Goal: Navigation & Orientation: Find specific page/section

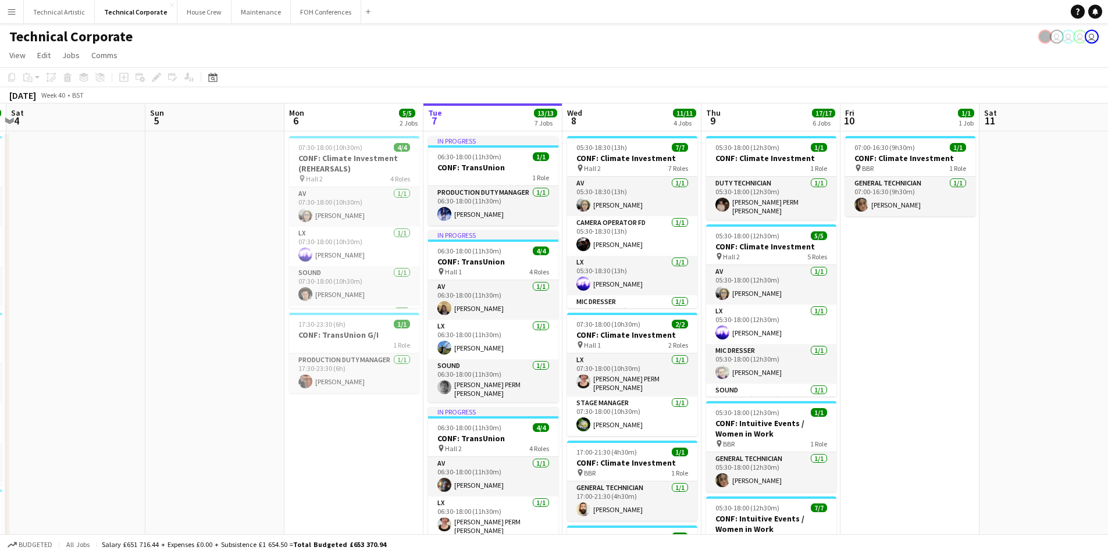
scroll to position [0, 421]
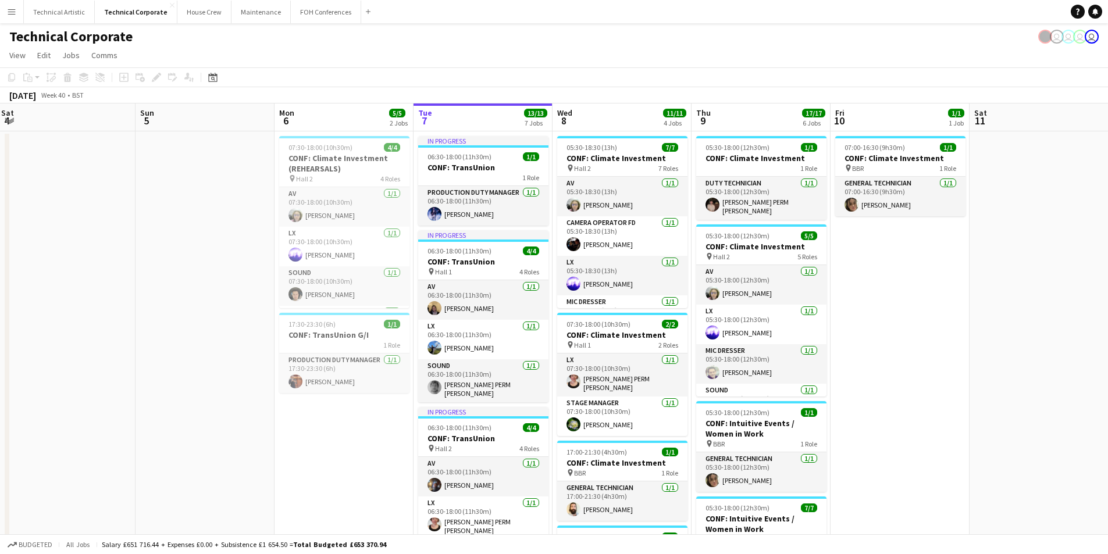
drag, startPoint x: 726, startPoint y: 457, endPoint x: 333, endPoint y: 467, distance: 392.8
click at [333, 467] on app-calendar-viewport "Wed 1 9/9 4 Jobs Thu 2 9/9 3 Jobs Fri 3 10/10 3 Jobs Sat 4 Sun 5 Mon 6 5/5 2 Jo…" at bounding box center [554, 540] width 1108 height 873
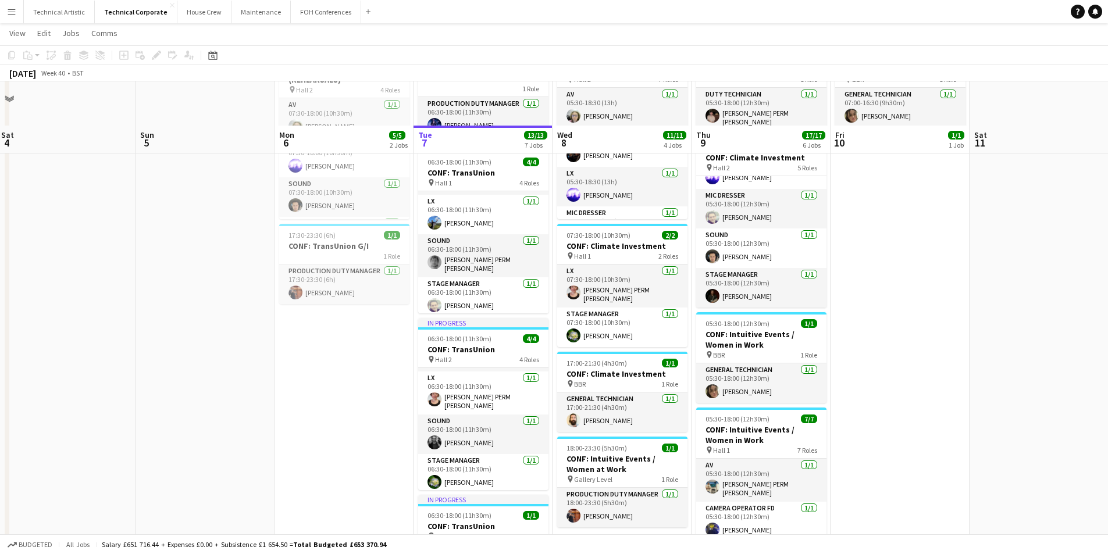
scroll to position [0, 0]
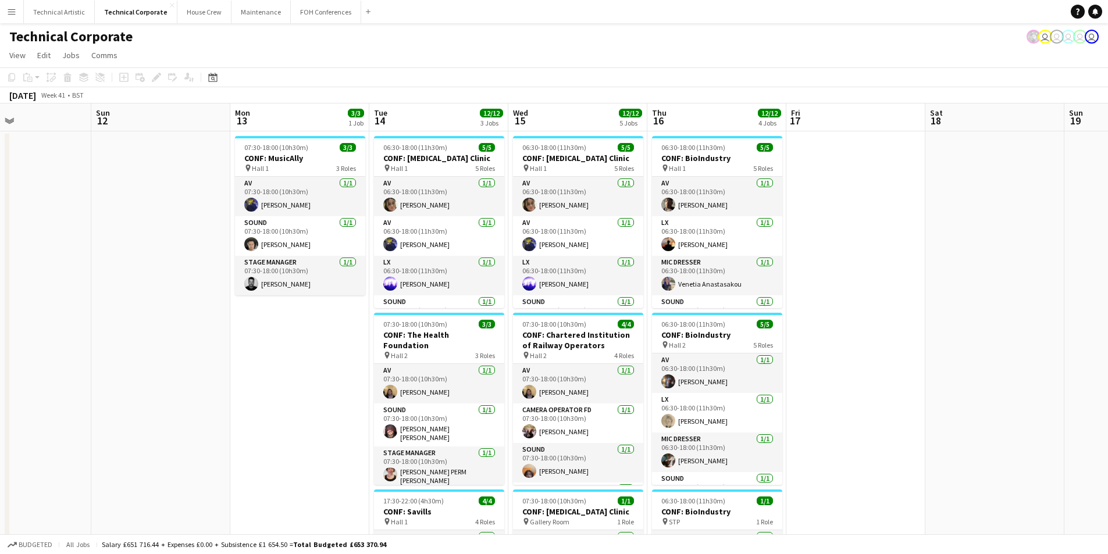
drag, startPoint x: 930, startPoint y: 289, endPoint x: 218, endPoint y: 304, distance: 711.7
click at [8, 324] on div "Thu 9 17/17 6 Jobs Fri 10 1/1 1 Job Sat 11 Sun 12 Mon 13 3/3 1 Job Tue 14 12/12…" at bounding box center [554, 540] width 1108 height 873
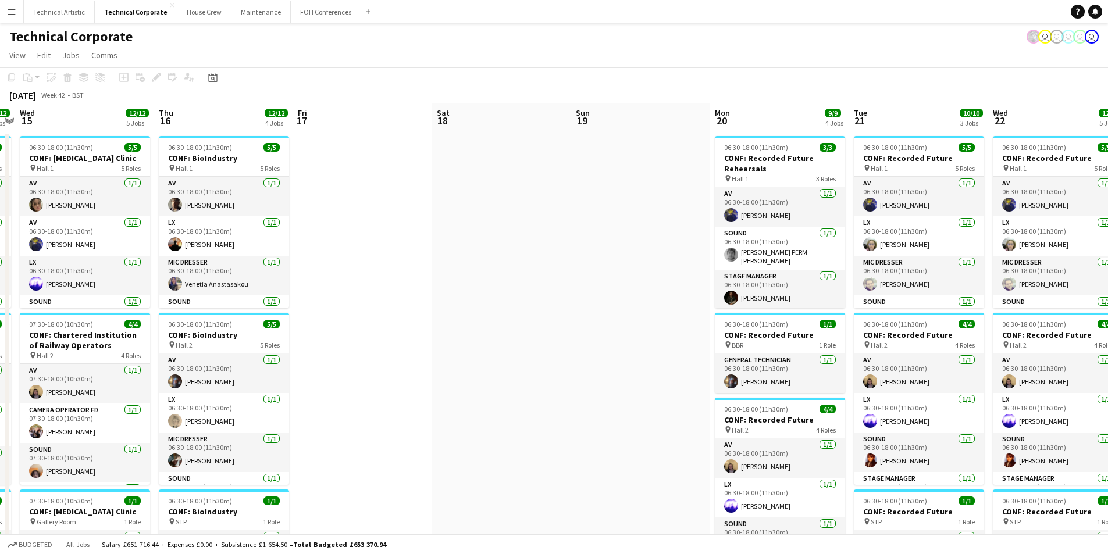
drag, startPoint x: 329, startPoint y: 313, endPoint x: 190, endPoint y: 293, distance: 140.5
click at [190, 293] on app-calendar-viewport "Sun 12 Mon 13 3/3 1 Job Tue 14 12/12 3 Jobs Wed 15 12/12 5 Jobs Thu 16 12/12 4 …" at bounding box center [554, 540] width 1108 height 873
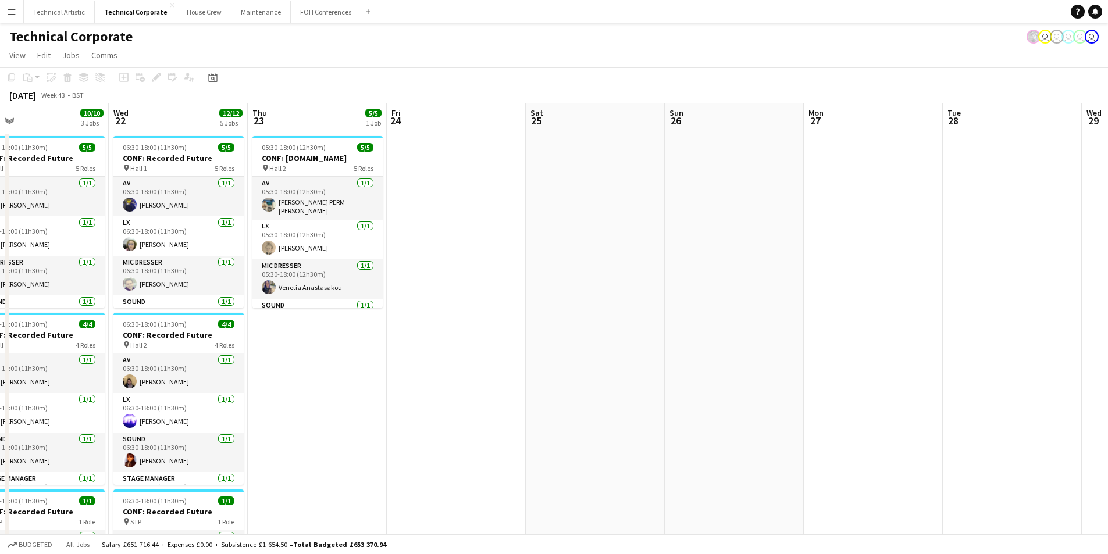
drag, startPoint x: 660, startPoint y: 333, endPoint x: 467, endPoint y: 323, distance: 193.4
click at [467, 323] on app-calendar-viewport "Sat 18 Sun 19 Mon 20 9/9 4 Jobs Tue 21 10/10 3 Jobs Wed 22 12/12 5 Jobs Thu 23 …" at bounding box center [554, 540] width 1108 height 873
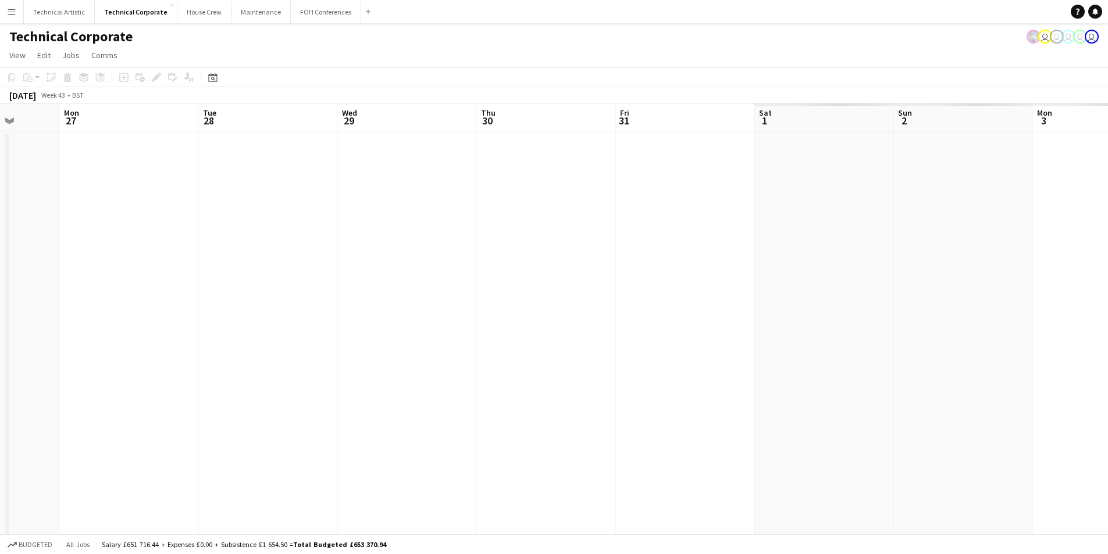
drag, startPoint x: 505, startPoint y: 304, endPoint x: 608, endPoint y: 311, distance: 103.2
click at [276, 252] on app-calendar-viewport "Fri 24 Sat 25 Sun 26 Mon 27 Tue 28 Wed 29 Thu 30 Fri 31 Sat 1 Sun 2 Mon 3 Tue 4…" at bounding box center [554, 540] width 1108 height 873
drag, startPoint x: 716, startPoint y: 306, endPoint x: 139, endPoint y: 257, distance: 578.6
click at [139, 257] on app-calendar-viewport "Mon 27 Tue 28 Wed 29 Thu 30 Fri 31 Sat 1 Sun 2 Mon 3 Tue 4 Wed 5 Thu 6 Fri 7 Sa…" at bounding box center [554, 540] width 1108 height 873
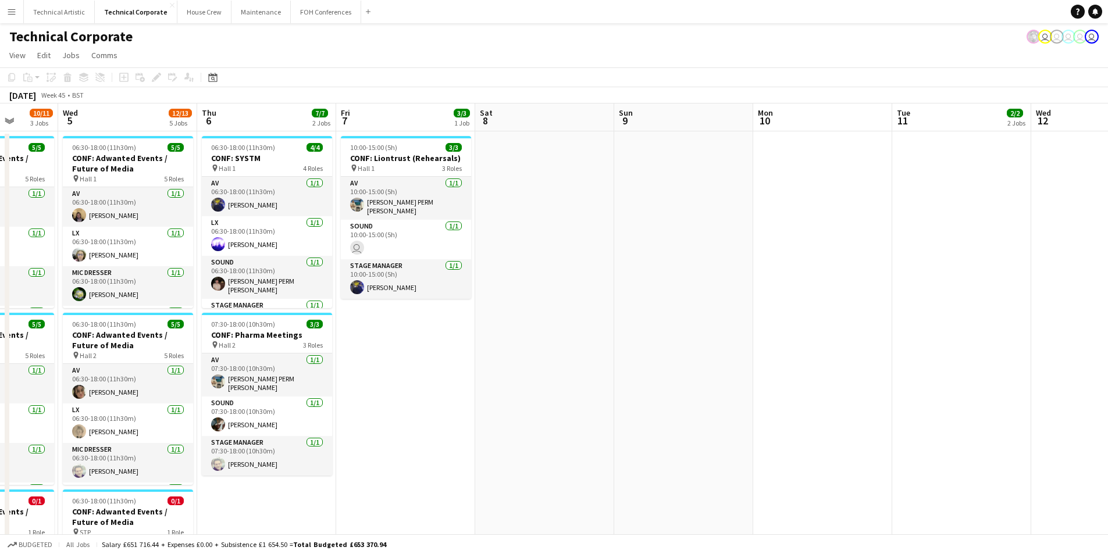
drag, startPoint x: 751, startPoint y: 240, endPoint x: 389, endPoint y: 248, distance: 362.0
click at [389, 248] on app-calendar-viewport "Sat 1 Sun 2 Mon 3 1/1 1 Job Tue 4 10/11 3 Jobs Wed 5 12/13 5 Jobs Thu 6 7/7 2 J…" at bounding box center [554, 540] width 1108 height 873
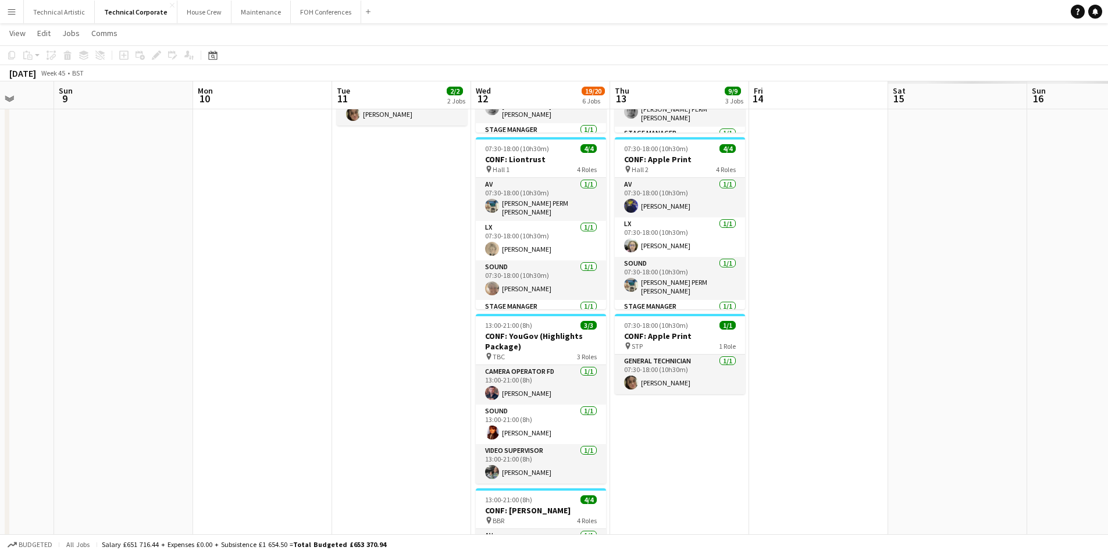
scroll to position [0, 339]
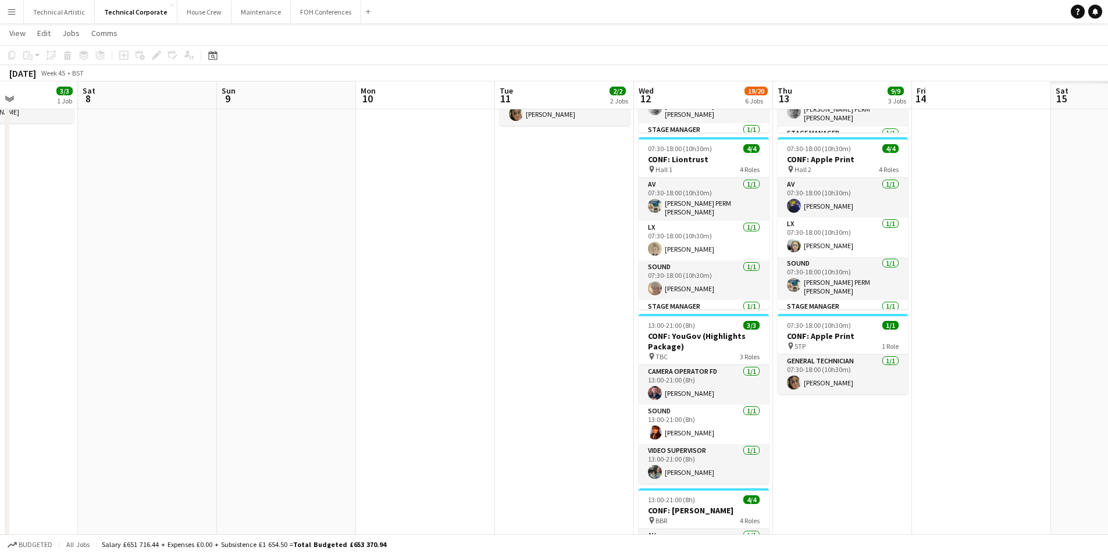
drag, startPoint x: 355, startPoint y: 234, endPoint x: 108, endPoint y: 240, distance: 247.4
click at [108, 240] on app-calendar-viewport "Wed 5 12/13 5 Jobs Thu 6 7/7 2 Jobs Fri 7 3/3 1 Job Sat 8 Sun 9 Mon 10 Tue 11 2…" at bounding box center [554, 409] width 1108 height 1077
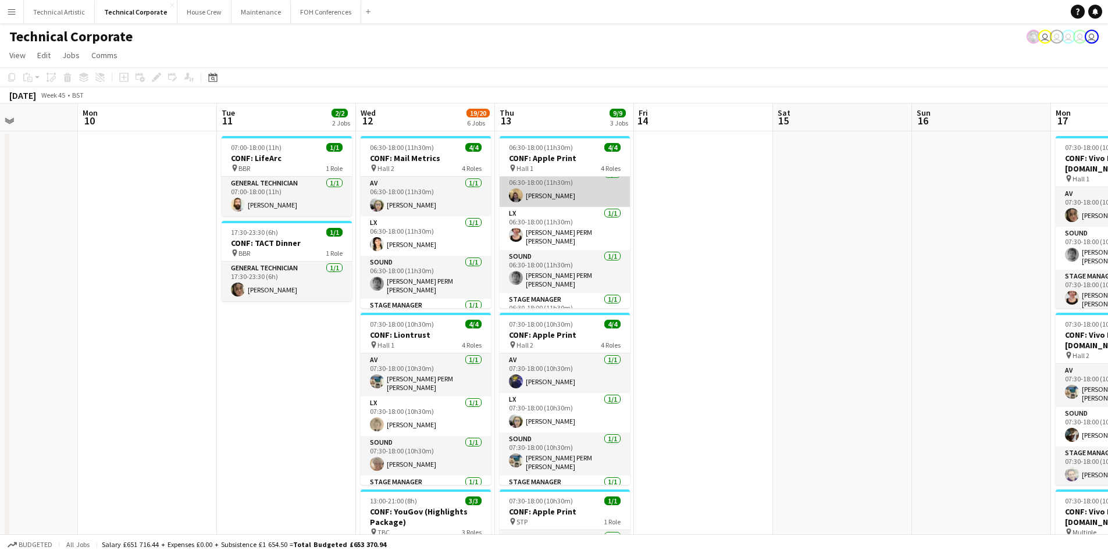
scroll to position [0, 0]
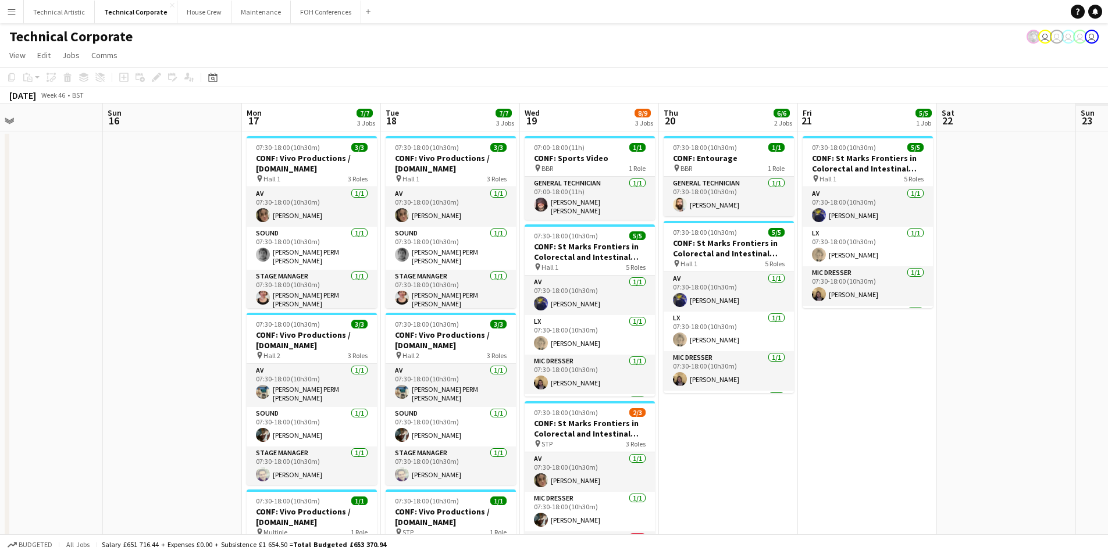
drag, startPoint x: 933, startPoint y: 393, endPoint x: 164, endPoint y: 385, distance: 768.6
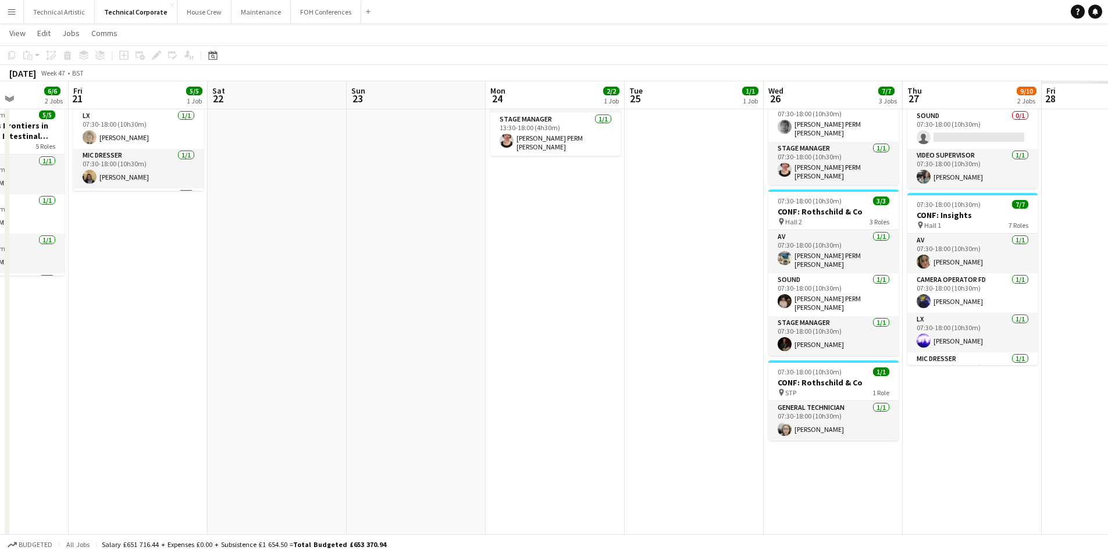
scroll to position [0, 362]
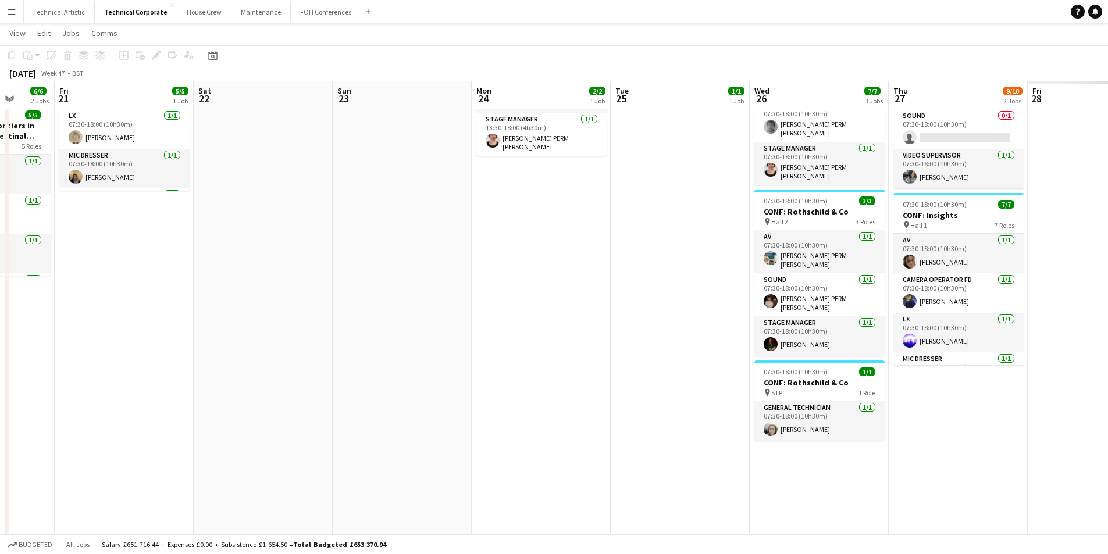
drag, startPoint x: 771, startPoint y: 387, endPoint x: 191, endPoint y: 328, distance: 583.1
click at [191, 328] on app-calendar-viewport "Tue 18 7/7 3 Jobs Wed 19 8/9 3 Jobs Thu 20 6/6 2 Jobs Fri 21 5/5 1 Job Sat 22 S…" at bounding box center [554, 467] width 1108 height 1077
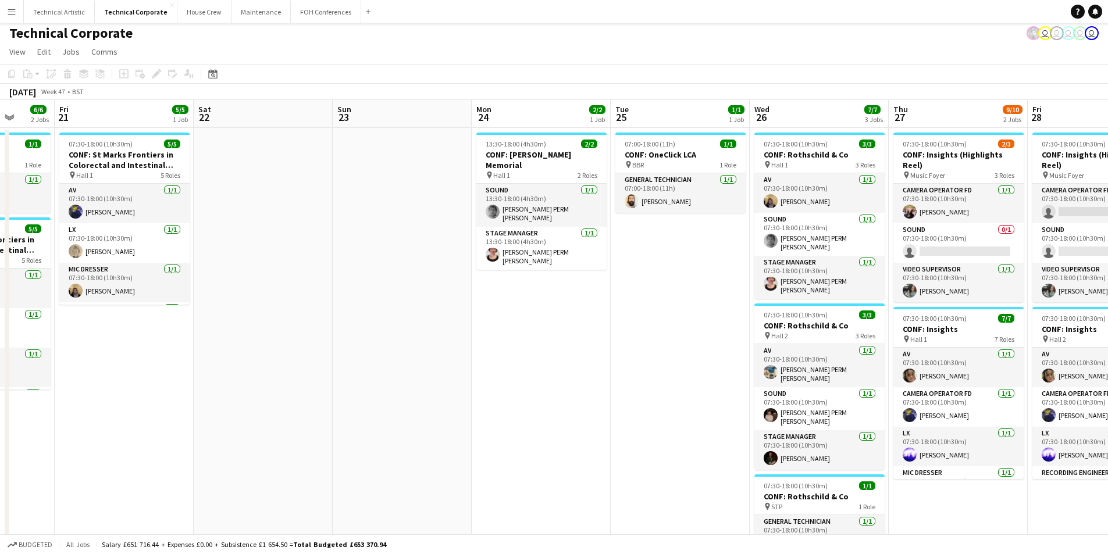
scroll to position [0, 0]
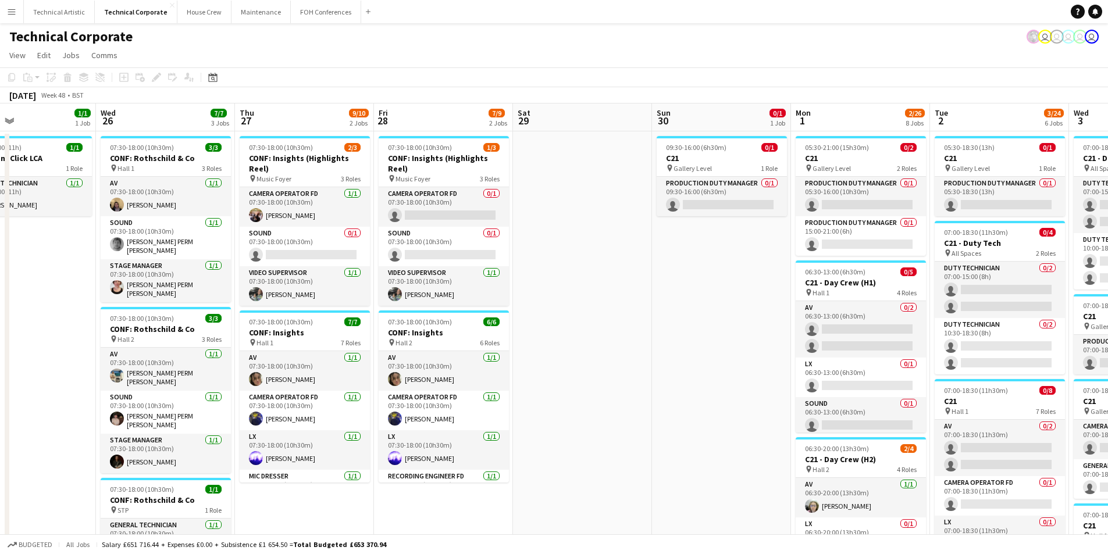
drag, startPoint x: 654, startPoint y: 367, endPoint x: 3, endPoint y: 359, distance: 651.1
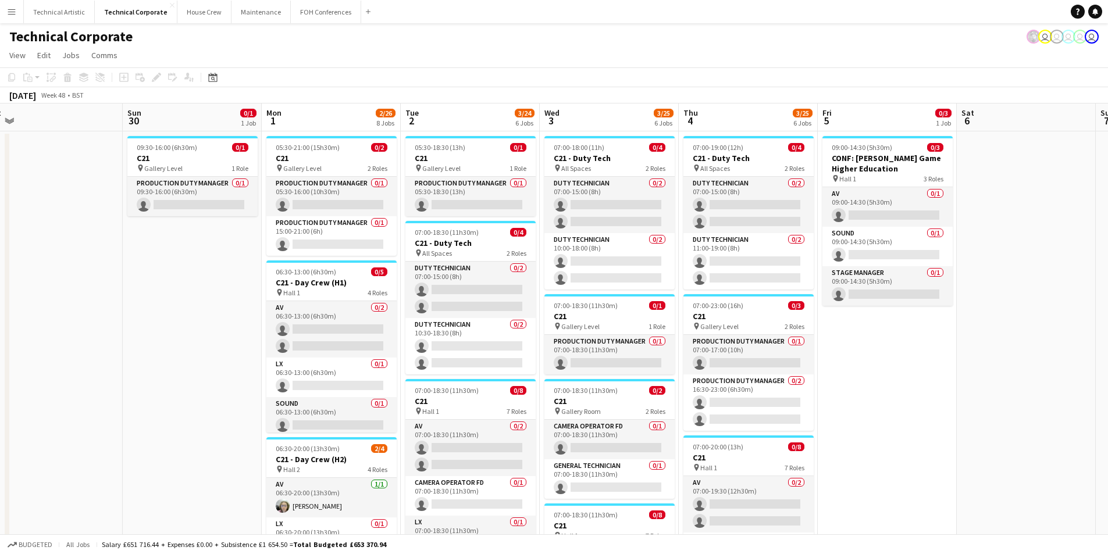
scroll to position [0, 472]
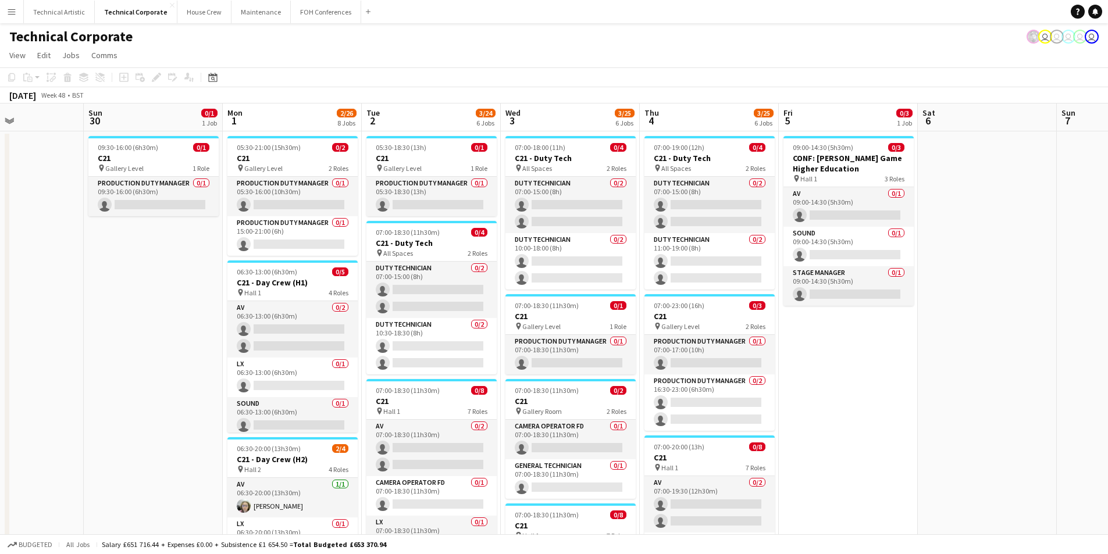
drag, startPoint x: 678, startPoint y: 318, endPoint x: 109, endPoint y: 365, distance: 570.3
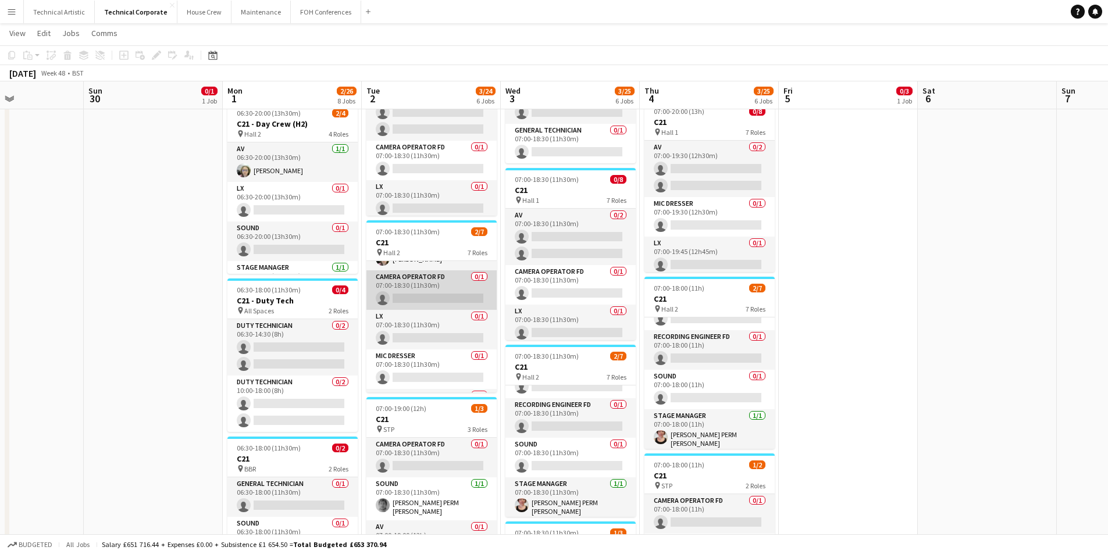
scroll to position [0, 0]
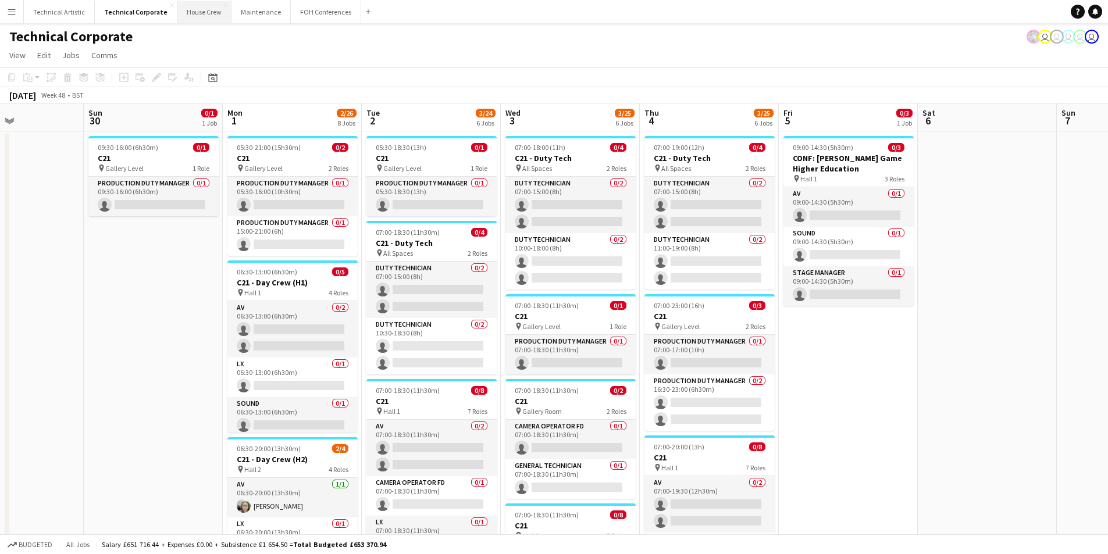
click at [212, 22] on button "House Crew Close" at bounding box center [204, 12] width 54 height 23
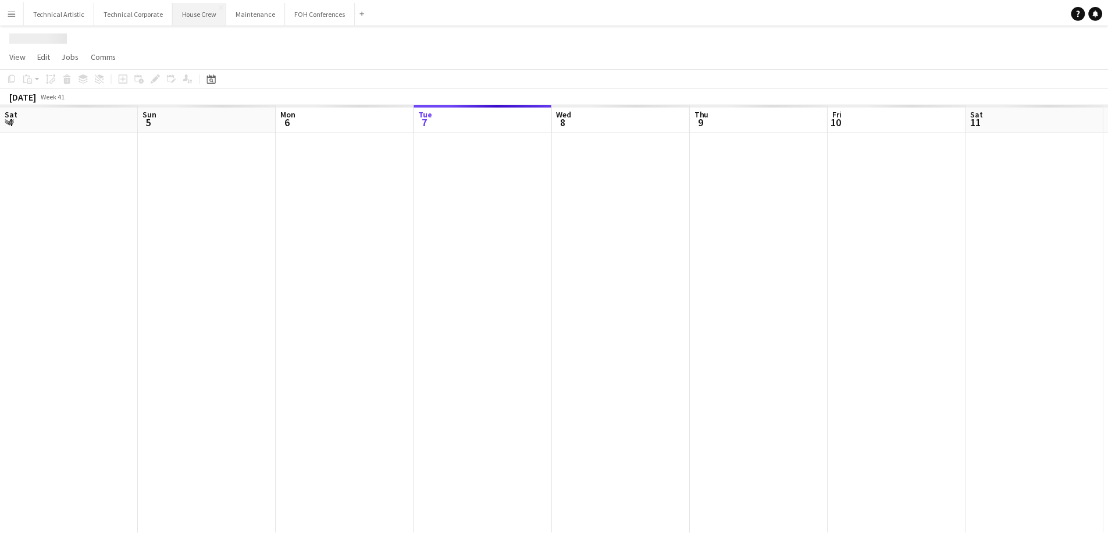
scroll to position [0, 278]
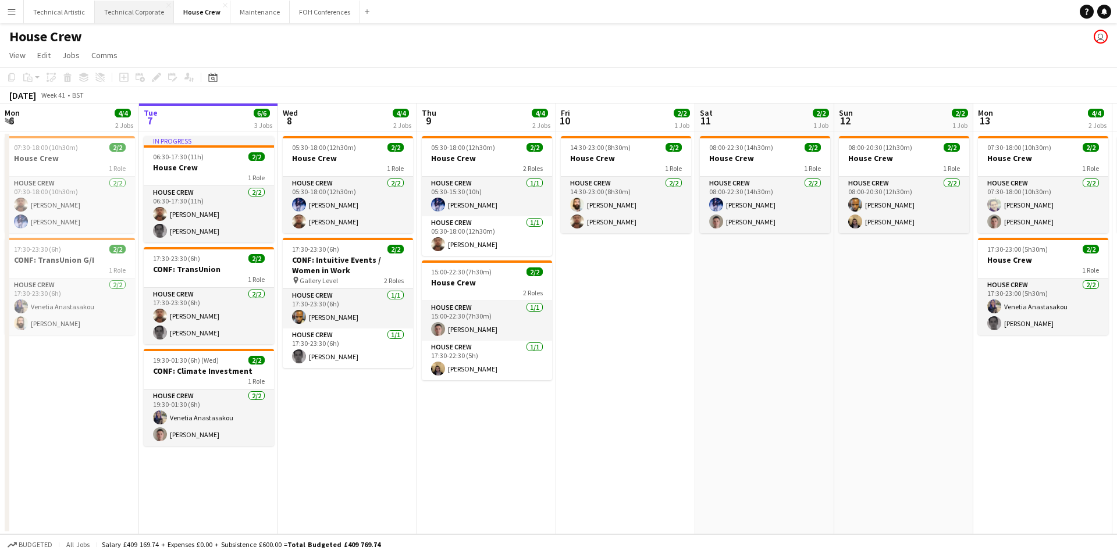
click at [131, 10] on button "Technical Corporate Close" at bounding box center [134, 12] width 79 height 23
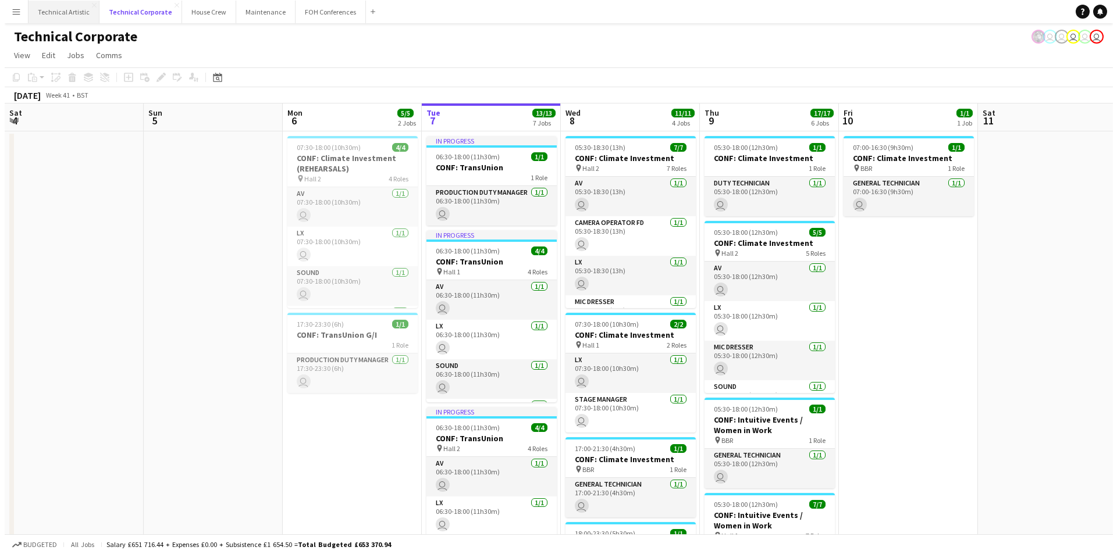
scroll to position [0, 278]
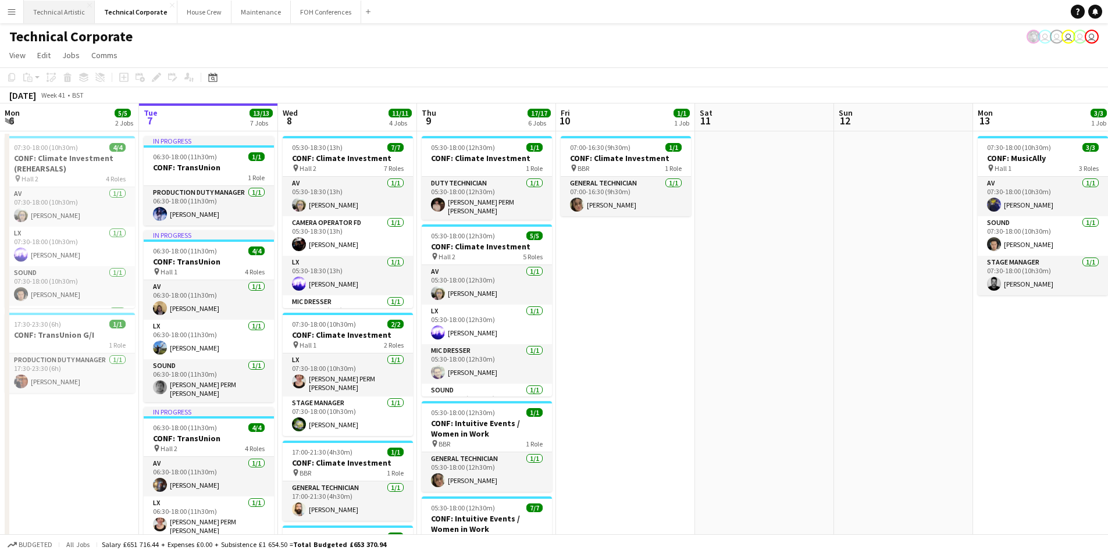
click at [36, 22] on button "Technical Artistic Close" at bounding box center [59, 12] width 71 height 23
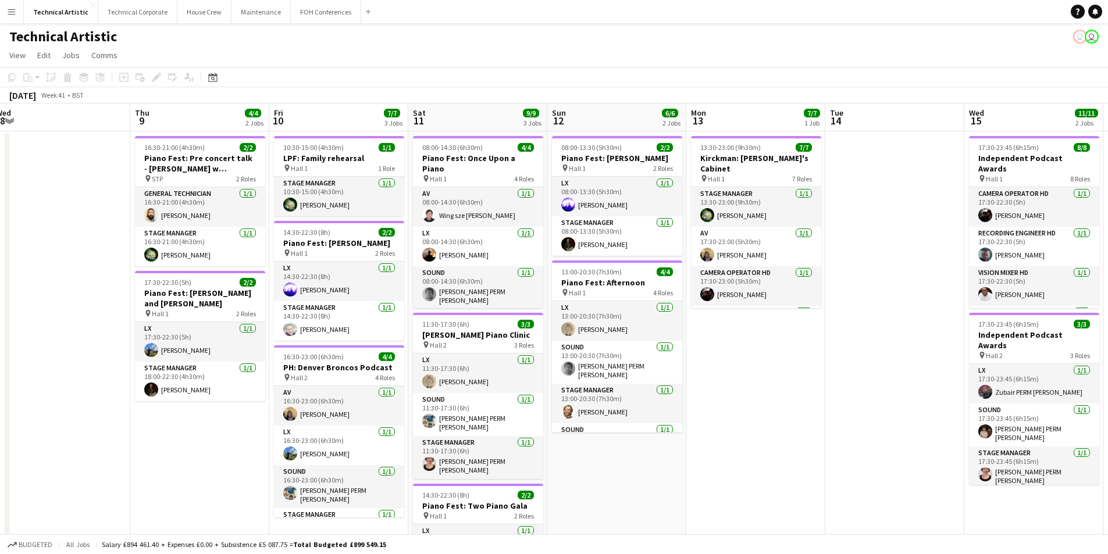
scroll to position [0, 383]
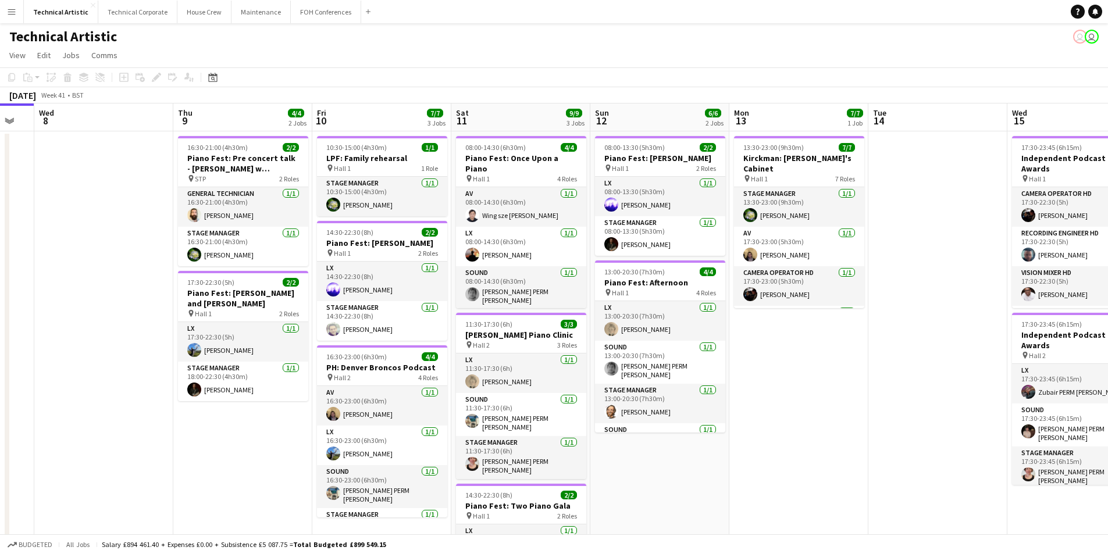
drag, startPoint x: 1007, startPoint y: 477, endPoint x: 763, endPoint y: 491, distance: 244.2
click at [763, 491] on app-calendar-viewport "Sun 5 4/4 1 Job Mon 6 Tue 7 Wed 8 Thu 9 4/4 2 Jobs Fri 10 7/7 3 Jobs Sat 11 9/9…" at bounding box center [554, 373] width 1108 height 539
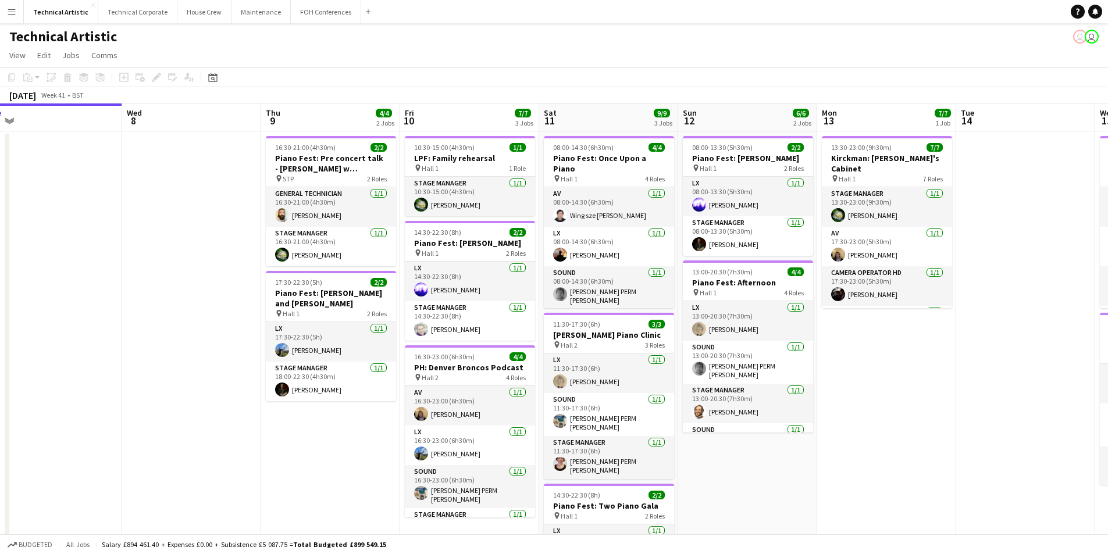
scroll to position [0, 401]
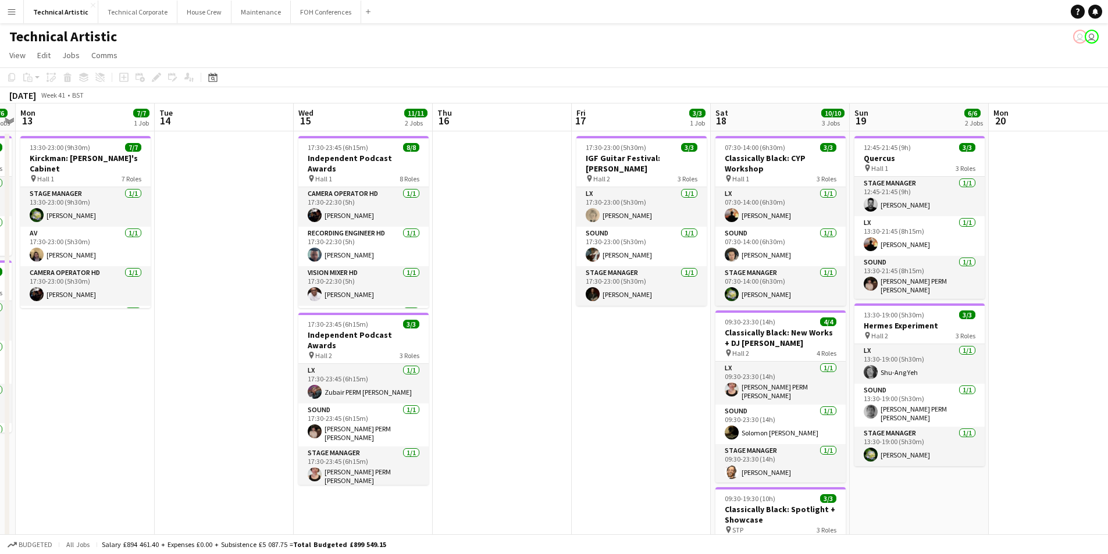
drag, startPoint x: 926, startPoint y: 399, endPoint x: 212, endPoint y: 401, distance: 713.9
click at [212, 401] on app-calendar-viewport "Fri 10 7/7 3 Jobs Sat 11 9/9 3 Jobs Sun 12 6/6 2 Jobs Mon 13 7/7 1 Job Tue 14 W…" at bounding box center [554, 393] width 1108 height 579
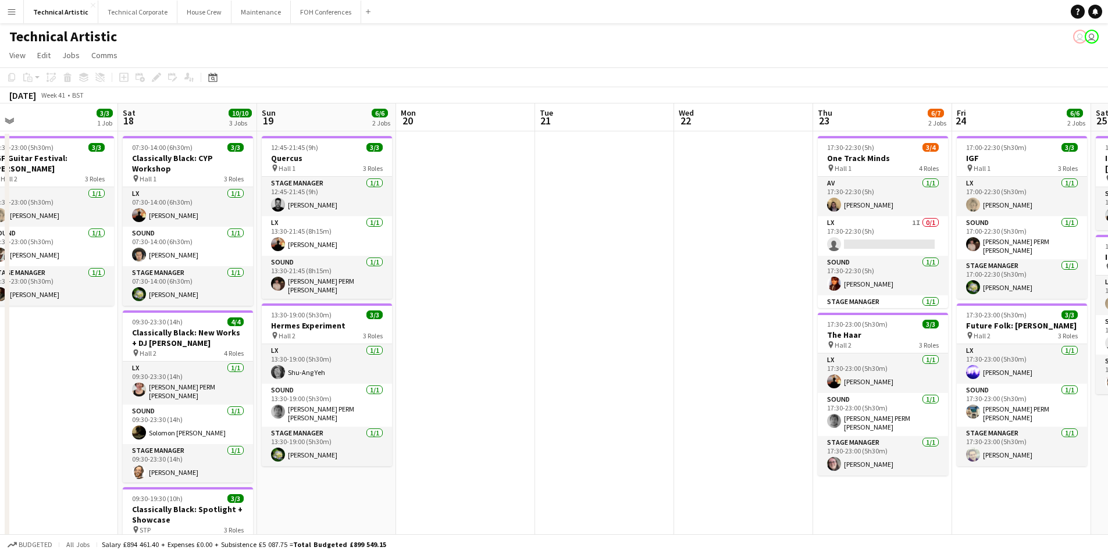
drag, startPoint x: 1000, startPoint y: 369, endPoint x: 454, endPoint y: 382, distance: 546.5
click at [454, 382] on app-calendar-viewport "Tue 14 Wed 15 11/11 2 Jobs Thu 16 Fri 17 3/3 1 Job Sat 18 10/10 3 Jobs Sun 19 6…" at bounding box center [554, 437] width 1108 height 666
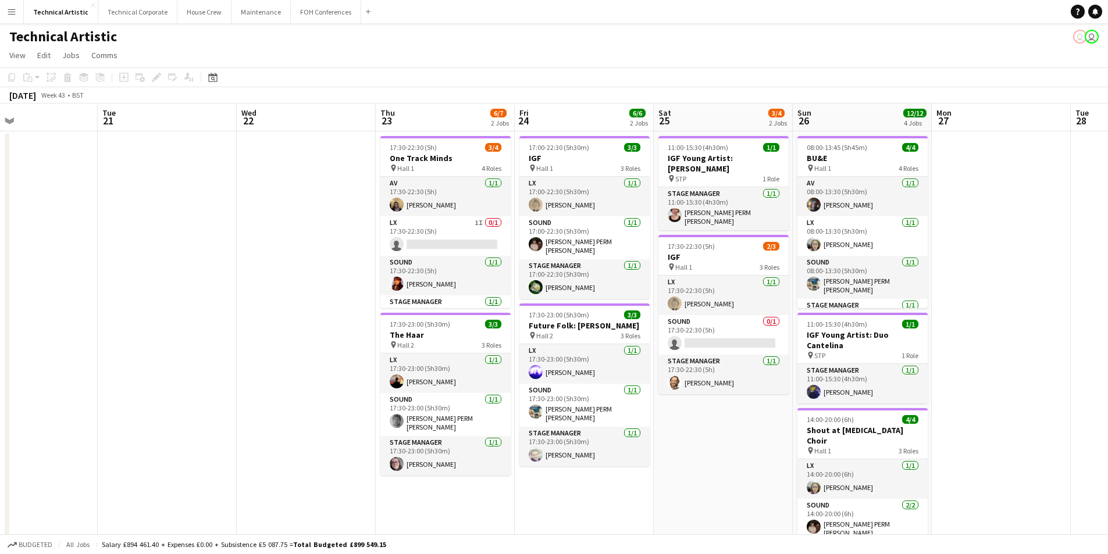
scroll to position [0, 464]
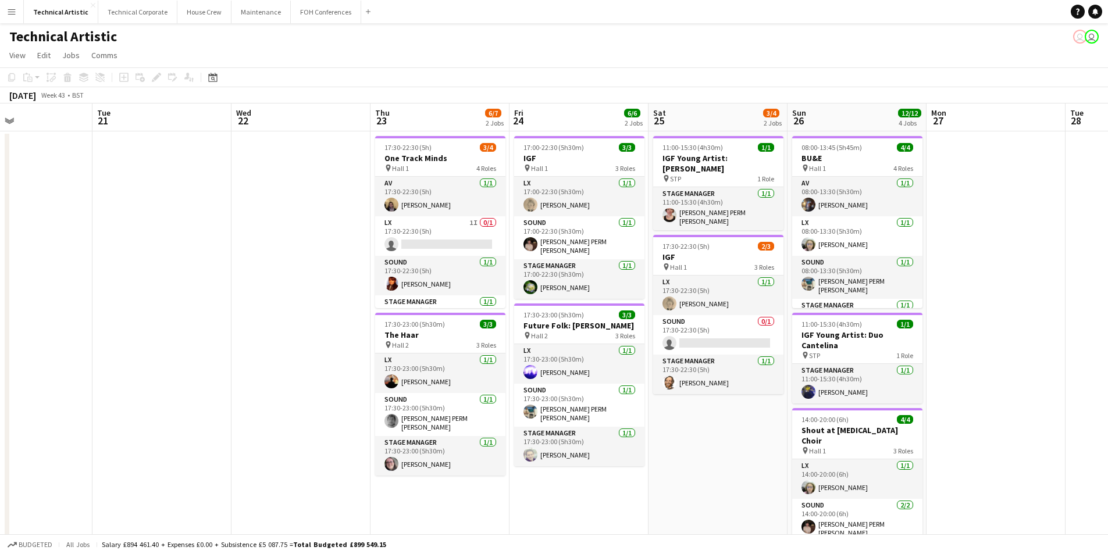
drag, startPoint x: 662, startPoint y: 398, endPoint x: 243, endPoint y: 368, distance: 420.0
click at [244, 369] on app-calendar-viewport "Fri 17 3/3 1 Job Sat 18 10/10 3 Jobs Sun 19 6/6 2 Jobs Mon 20 Tue 21 Wed 22 Thu…" at bounding box center [554, 437] width 1108 height 666
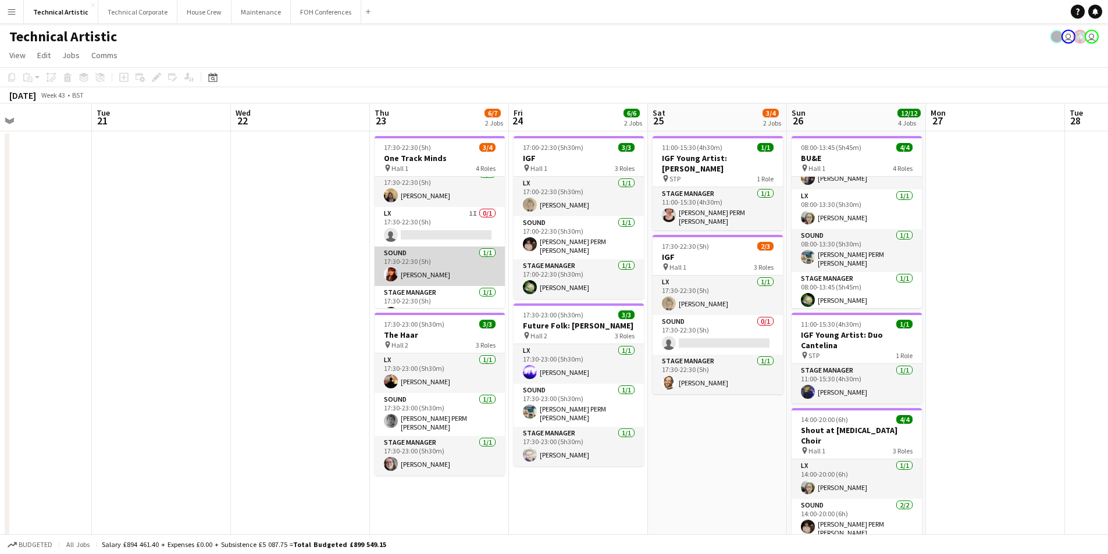
scroll to position [0, 0]
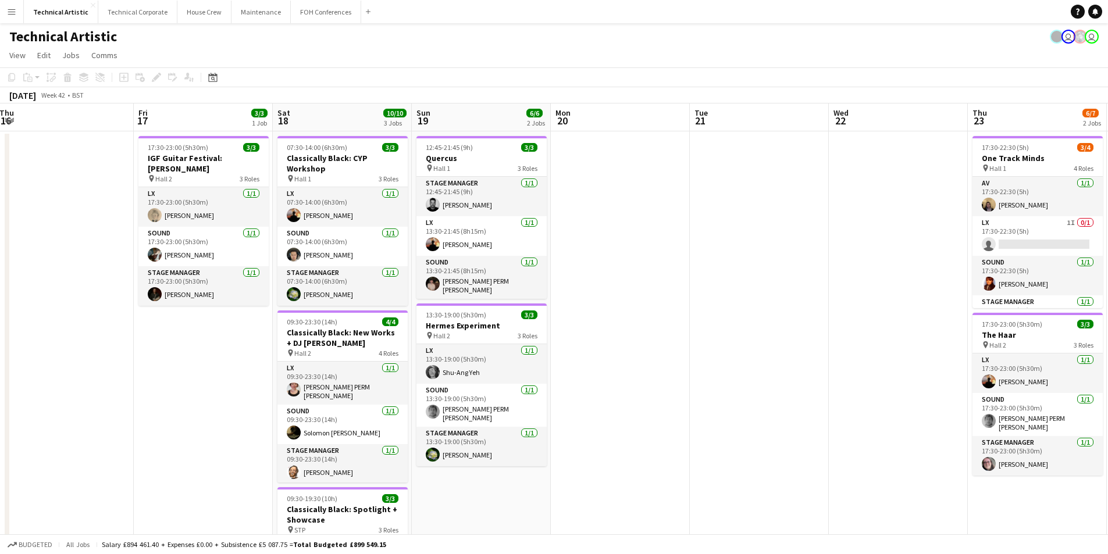
drag, startPoint x: 102, startPoint y: 209, endPoint x: 702, endPoint y: 225, distance: 599.5
click at [702, 225] on app-calendar-viewport "Tue 14 Wed 15 11/11 2 Jobs Thu 16 Fri 17 3/3 1 Job Sat 18 10/10 3 Jobs Sun 19 6…" at bounding box center [554, 437] width 1108 height 666
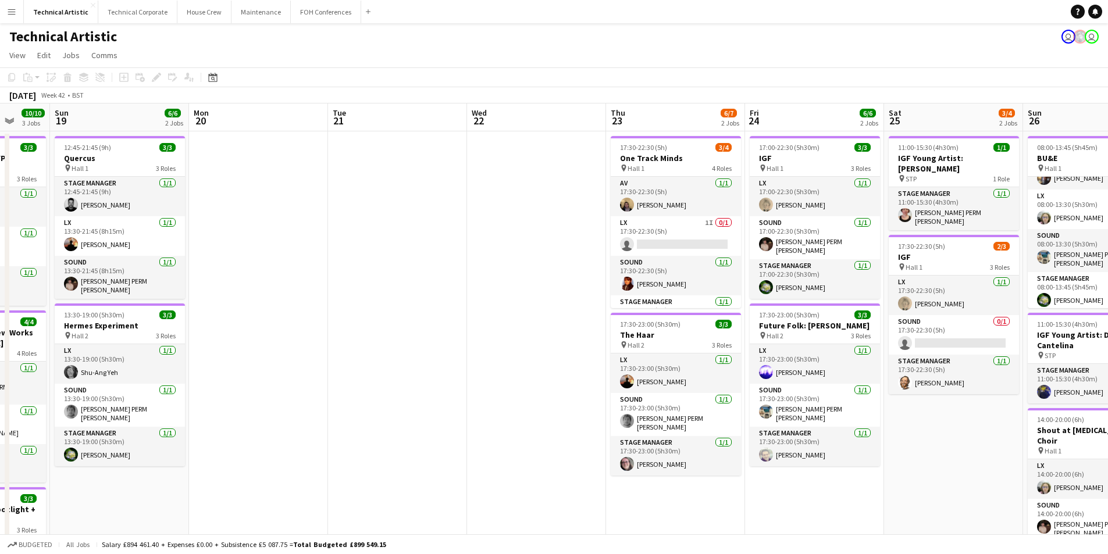
scroll to position [0, 374]
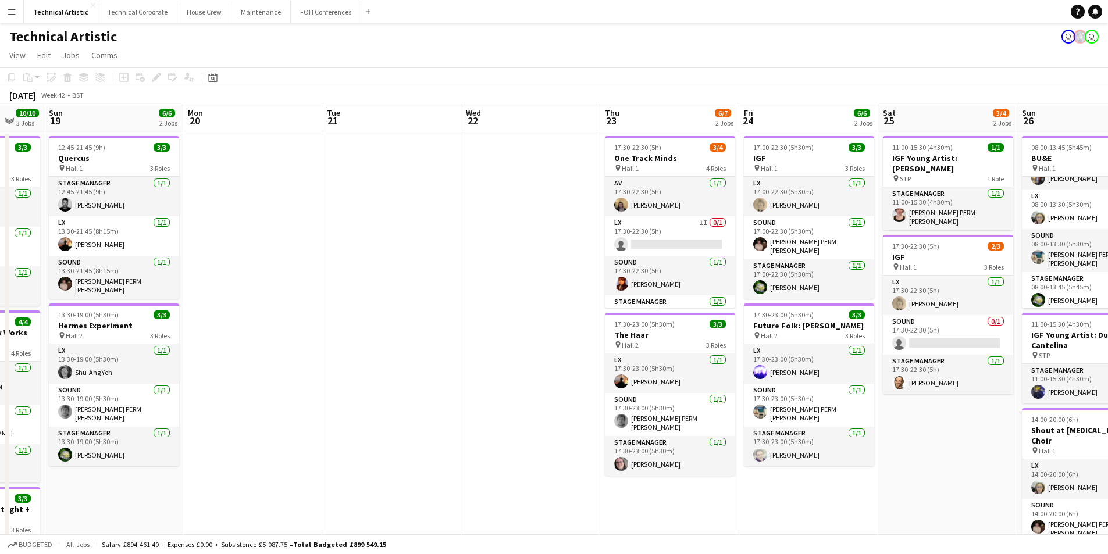
drag, startPoint x: 948, startPoint y: 270, endPoint x: 578, endPoint y: 377, distance: 385.2
click at [578, 377] on app-calendar-viewport "Thu 16 Fri 17 3/3 1 Job Sat 18 10/10 3 Jobs Sun 19 6/6 2 Jobs Mon 20 Tue 21 Wed…" at bounding box center [554, 437] width 1108 height 666
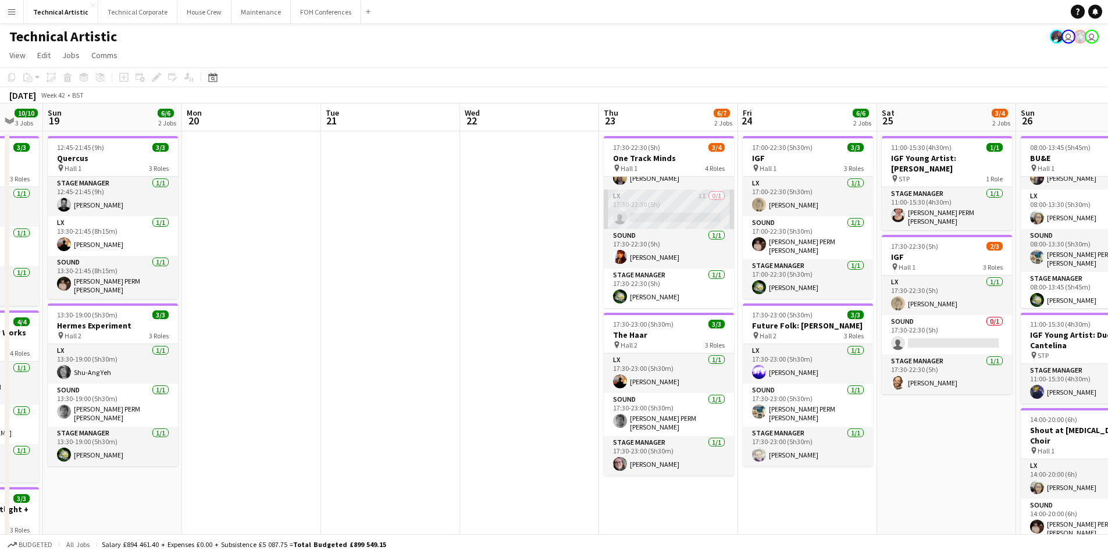
scroll to position [0, 0]
